Goal: Check status: Check status

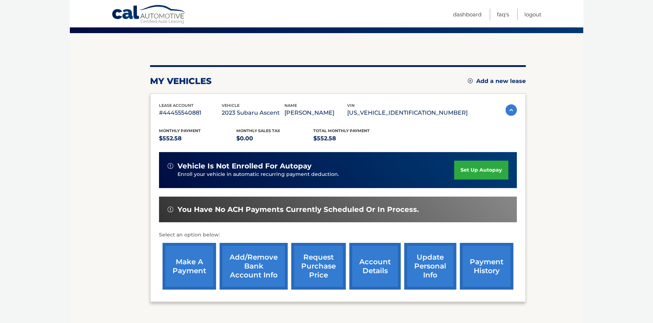
scroll to position [71, 0]
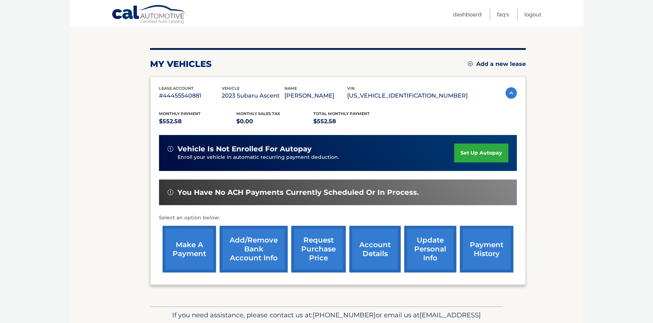
click at [199, 194] on span "You have no ACH payments currently scheduled or in process." at bounding box center [297, 192] width 241 height 9
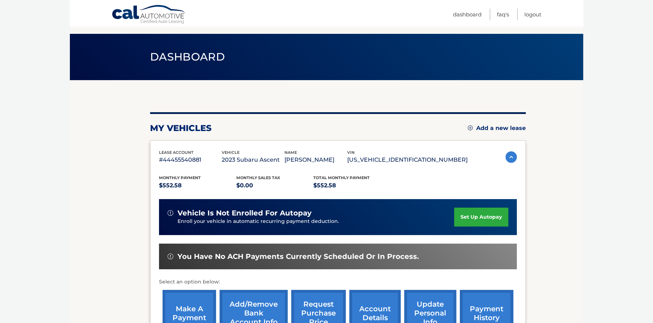
scroll to position [0, 0]
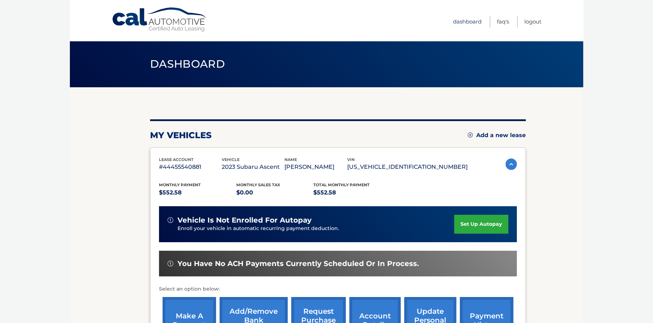
click at [466, 21] on link "Dashboard" at bounding box center [467, 22] width 28 height 12
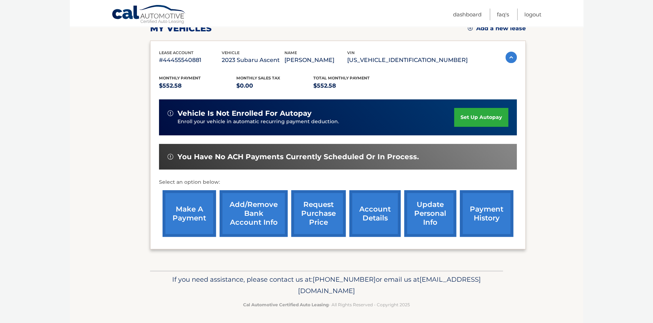
scroll to position [108, 0]
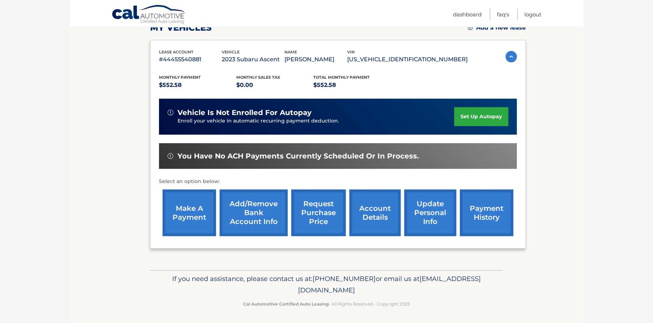
click at [369, 221] on link "account details" at bounding box center [374, 212] width 51 height 47
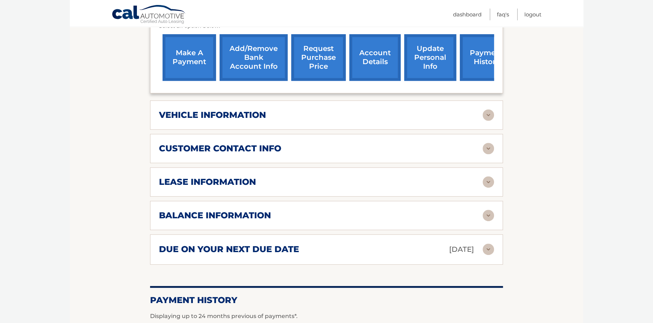
scroll to position [285, 0]
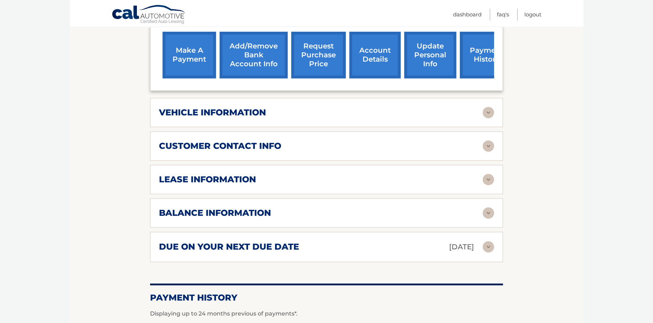
click at [487, 107] on img at bounding box center [487, 112] width 11 height 11
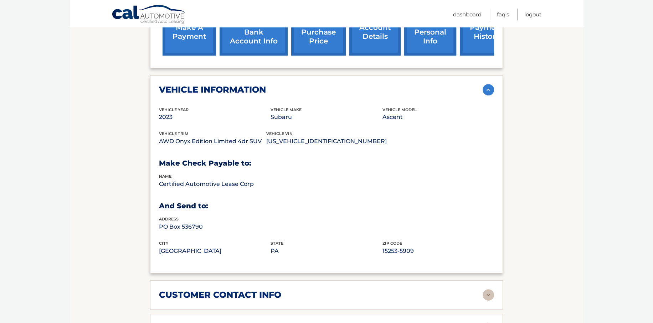
scroll to position [321, 0]
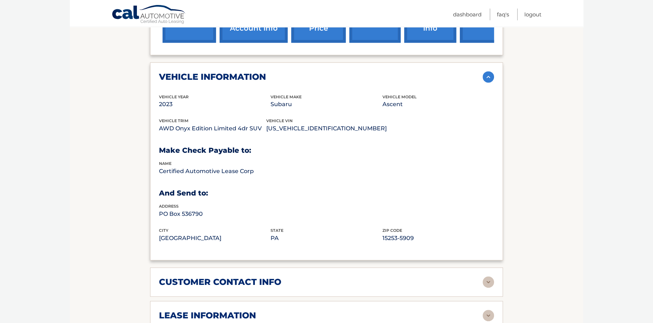
click at [490, 71] on img at bounding box center [487, 76] width 11 height 11
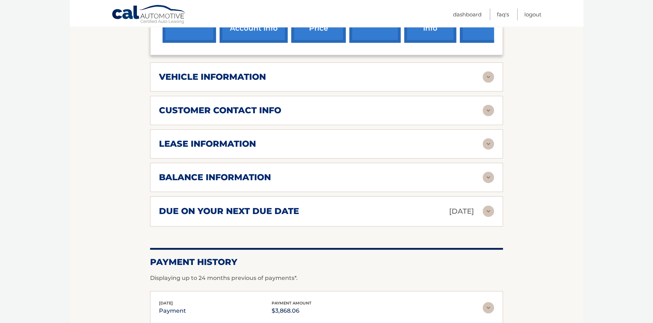
click at [483, 105] on img at bounding box center [487, 110] width 11 height 11
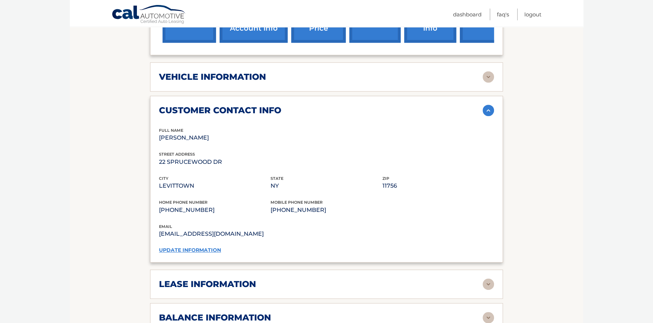
click at [488, 105] on img at bounding box center [487, 110] width 11 height 11
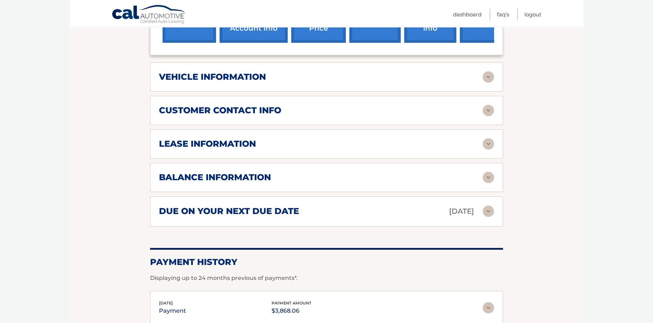
click at [489, 138] on img at bounding box center [487, 143] width 11 height 11
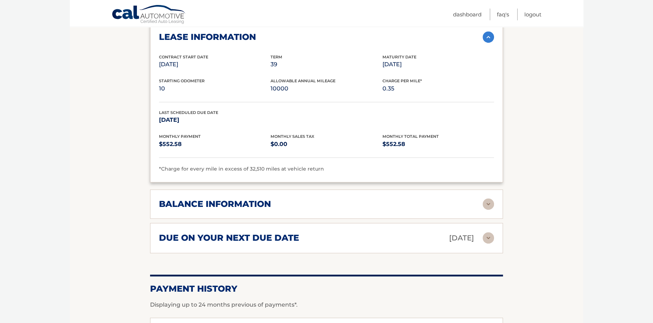
scroll to position [463, 0]
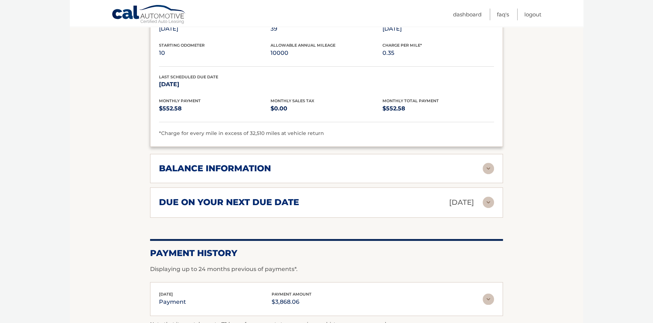
click at [490, 163] on img at bounding box center [487, 168] width 11 height 11
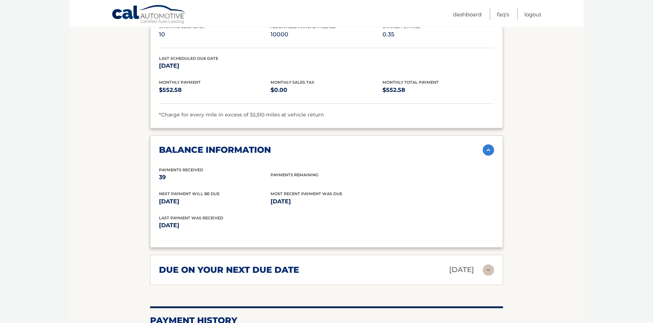
scroll to position [499, 0]
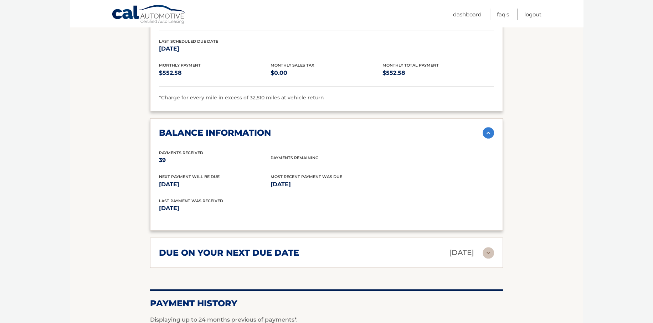
click at [490, 247] on img at bounding box center [487, 252] width 11 height 11
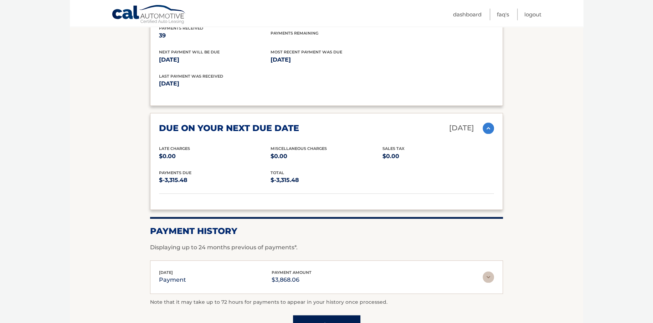
scroll to position [641, 0]
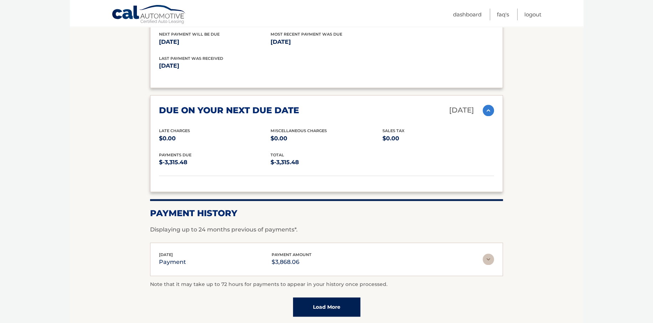
click at [487, 254] on img at bounding box center [487, 259] width 11 height 11
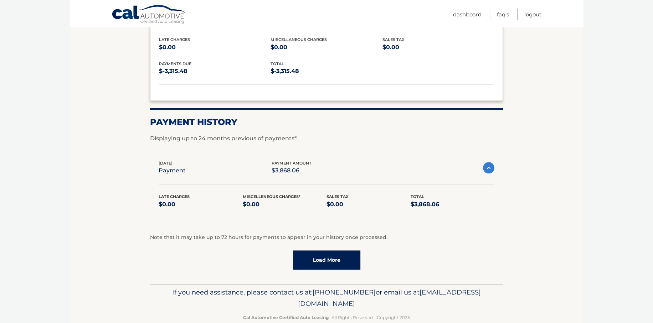
scroll to position [734, 0]
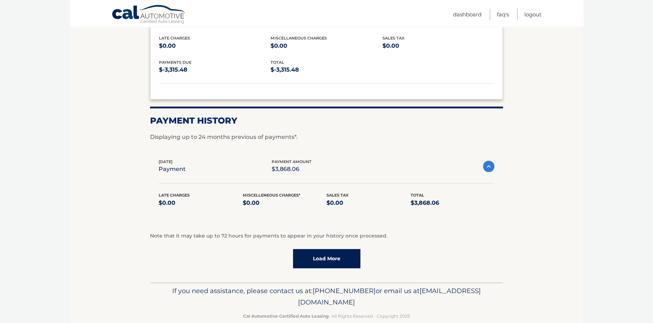
click at [328, 249] on link "Load More" at bounding box center [326, 258] width 67 height 19
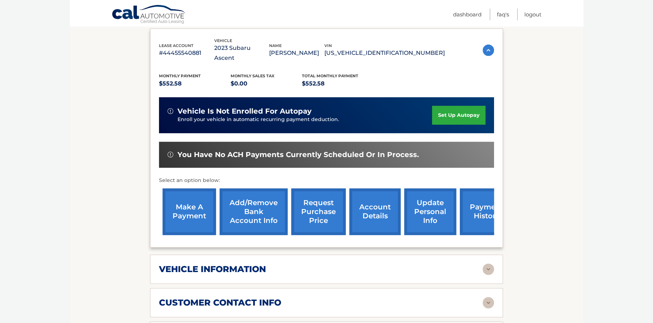
scroll to position [164, 0]
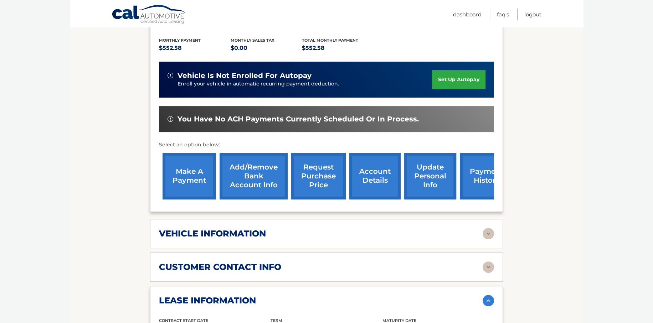
click at [170, 116] on img at bounding box center [170, 119] width 6 height 6
click at [416, 115] on div "You have no ACH payments currently scheduled or in process." at bounding box center [326, 119] width 318 height 9
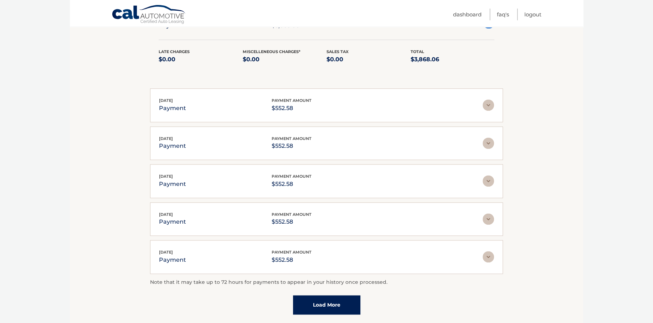
scroll to position [780, 0]
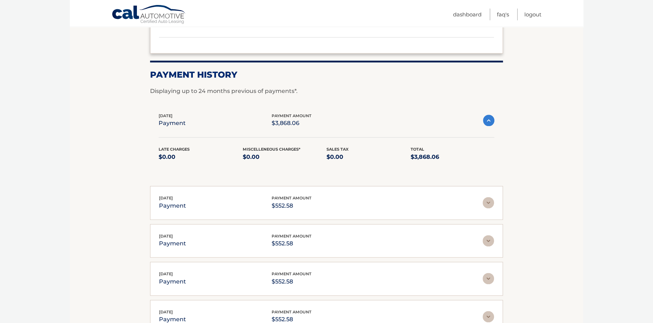
click at [489, 197] on img at bounding box center [487, 202] width 11 height 11
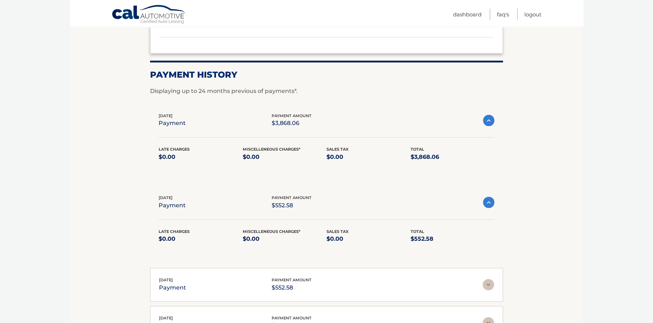
click at [489, 197] on img at bounding box center [488, 202] width 11 height 11
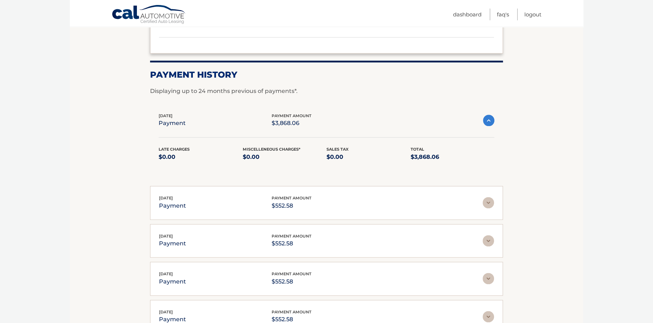
click at [488, 115] on img at bounding box center [488, 120] width 11 height 11
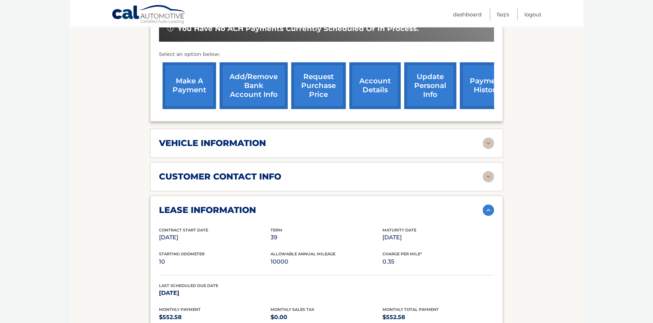
scroll to position [245, 0]
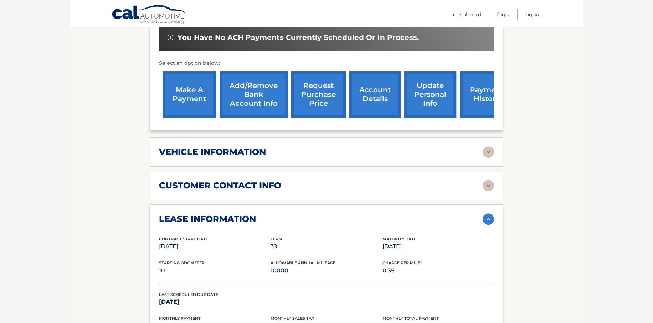
click at [487, 146] on img at bounding box center [487, 151] width 11 height 11
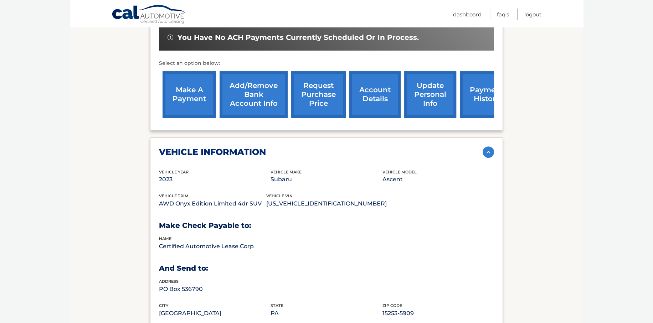
click at [487, 146] on img at bounding box center [487, 151] width 11 height 11
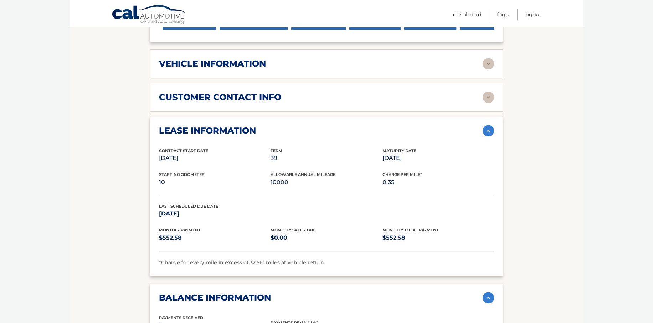
scroll to position [317, 0]
